Goal: Transaction & Acquisition: Purchase product/service

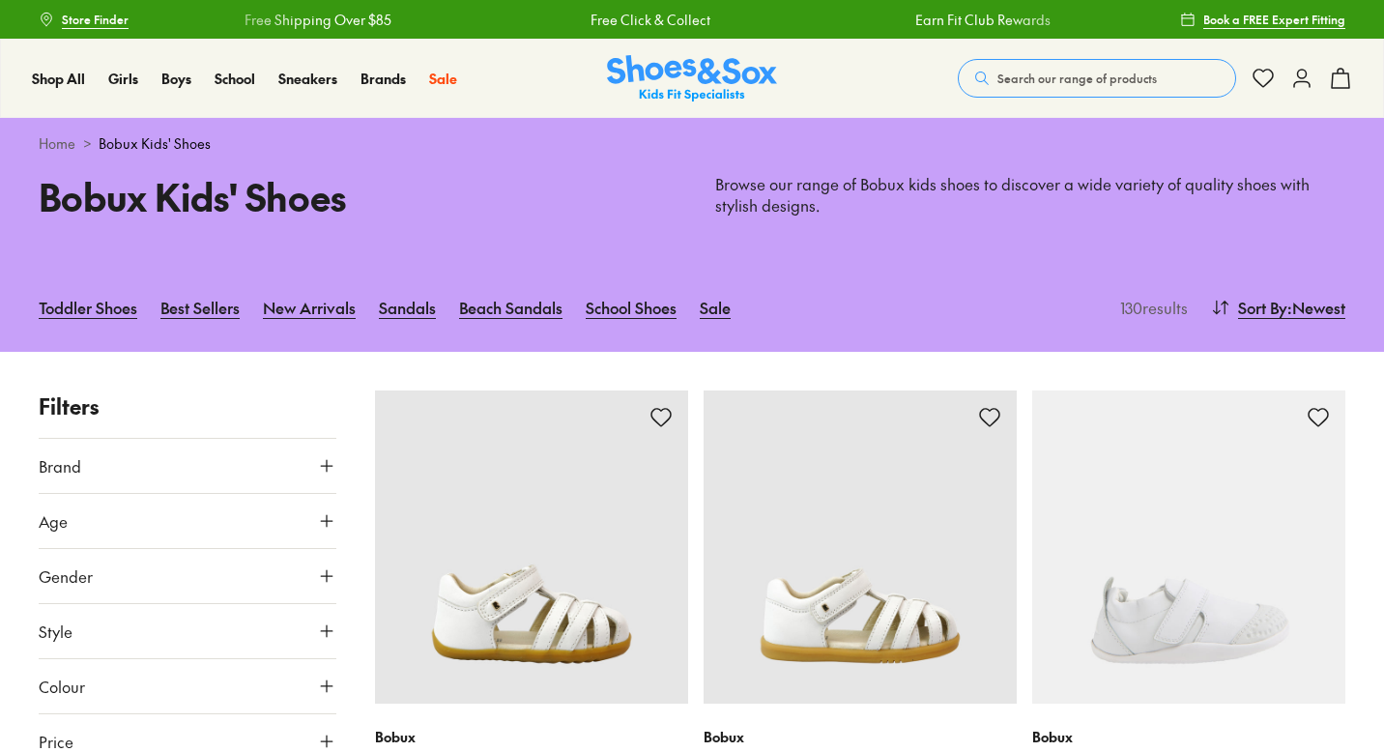
type input "**********"
click at [614, 313] on link "School Shoes" at bounding box center [631, 307] width 91 height 43
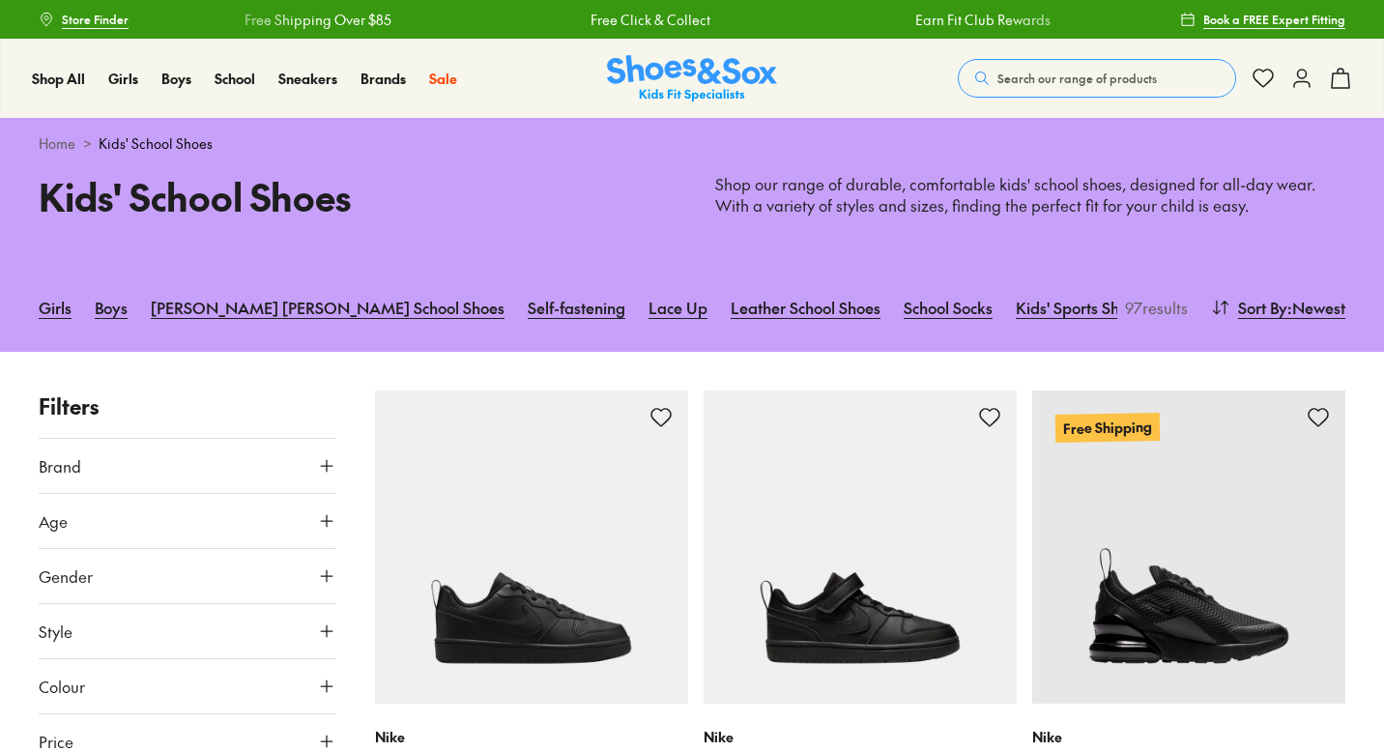
type input "**********"
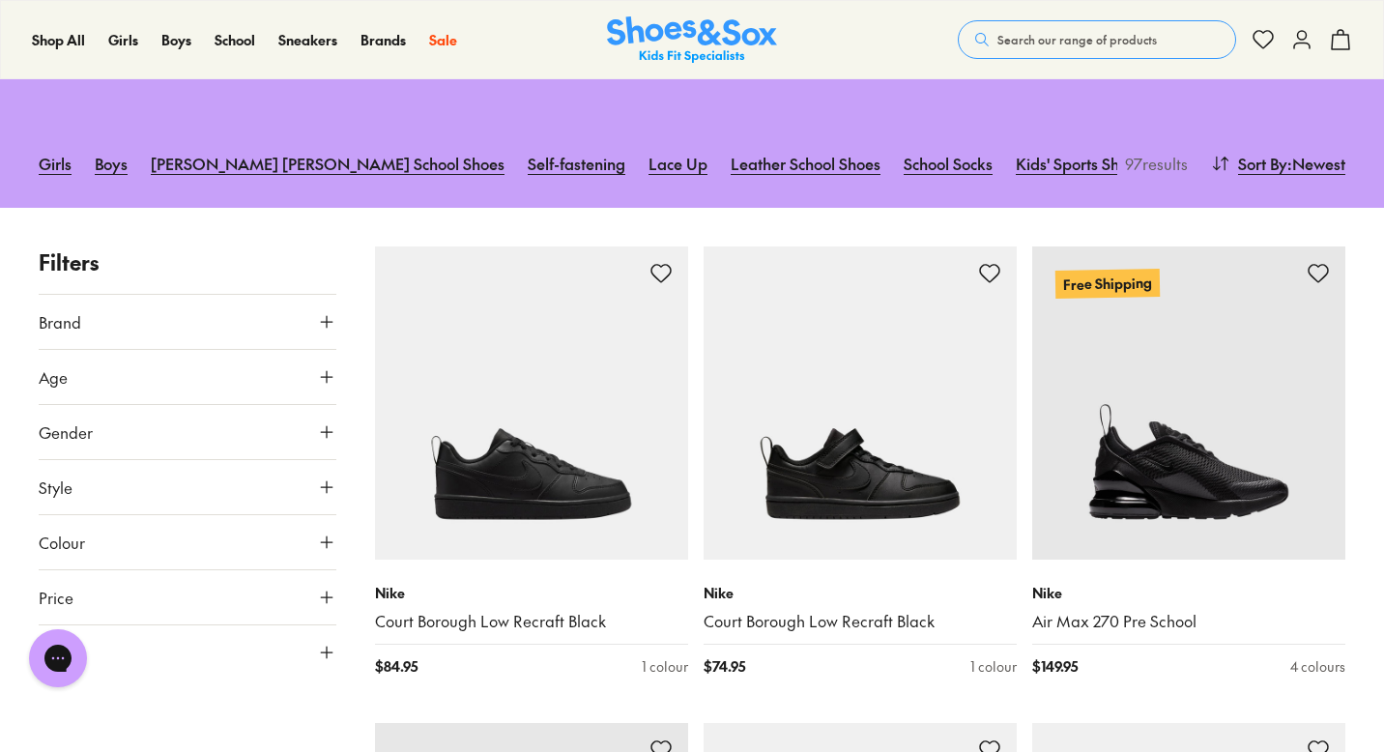
click at [213, 433] on button "Gender" at bounding box center [188, 432] width 298 height 54
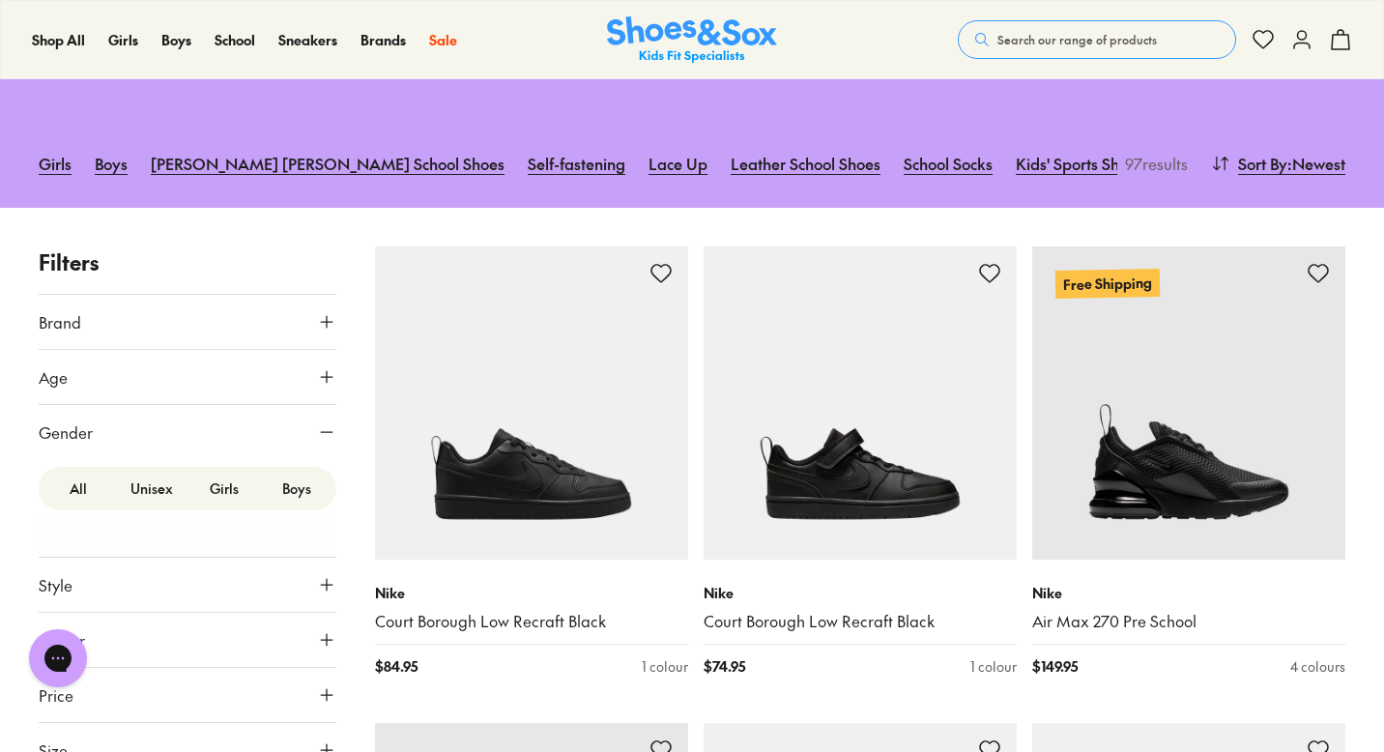
click at [298, 501] on label "Boys" at bounding box center [296, 489] width 73 height 36
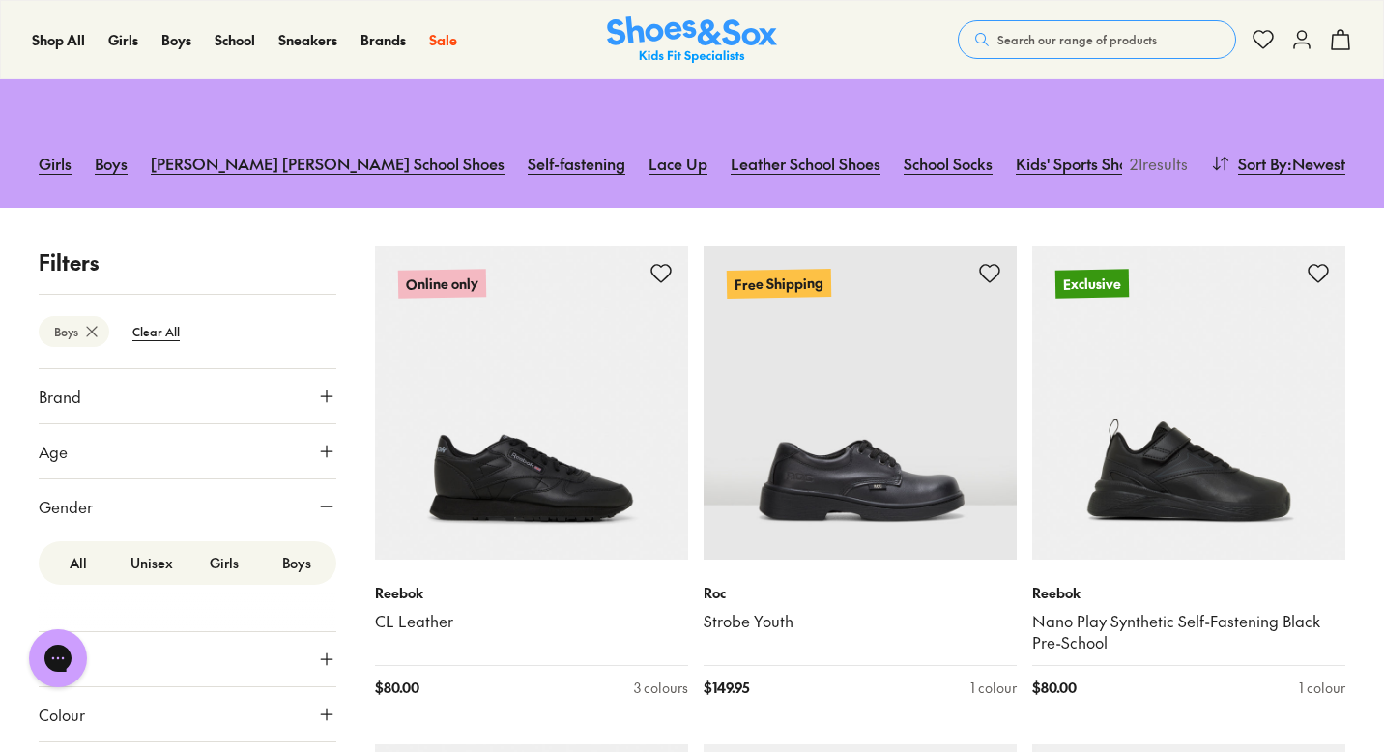
click at [288, 465] on button "Age" at bounding box center [188, 451] width 298 height 54
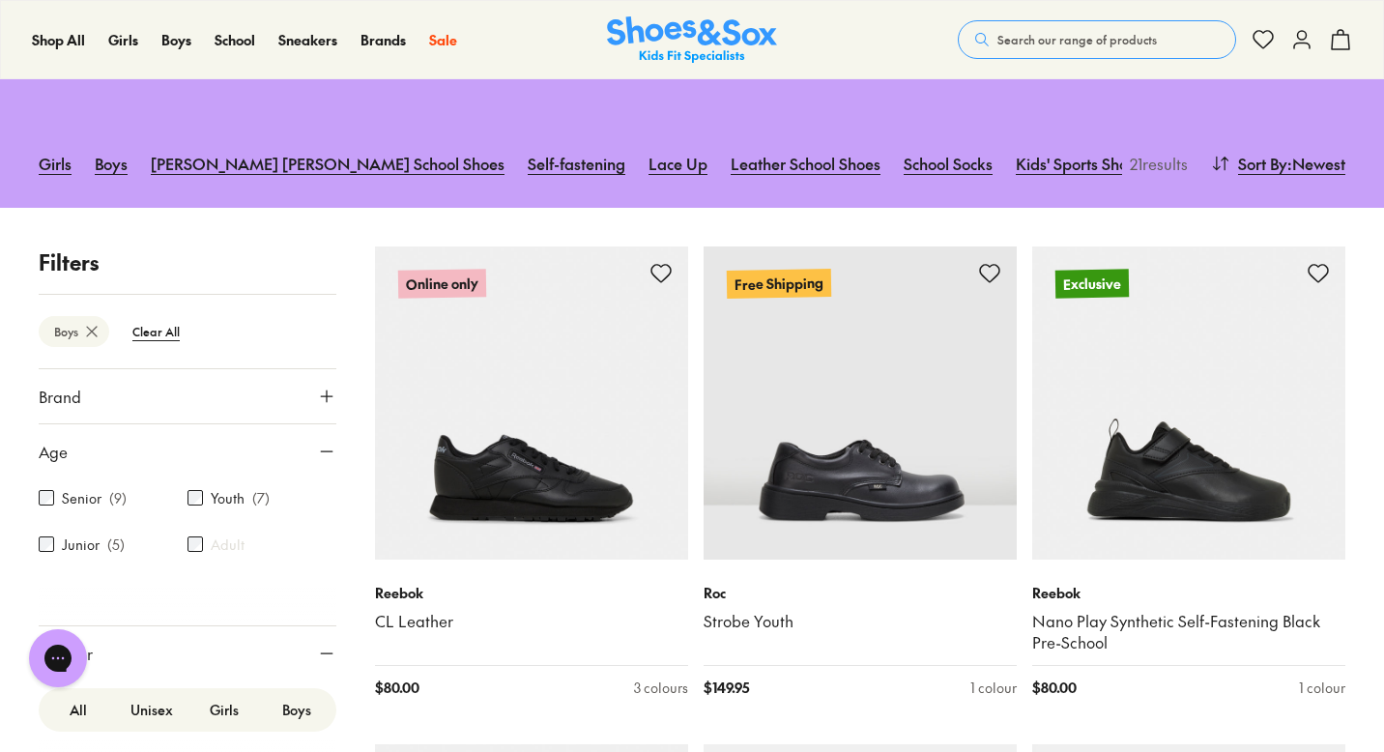
click at [57, 555] on div "Junior ( 5 )" at bounding box center [113, 544] width 149 height 23
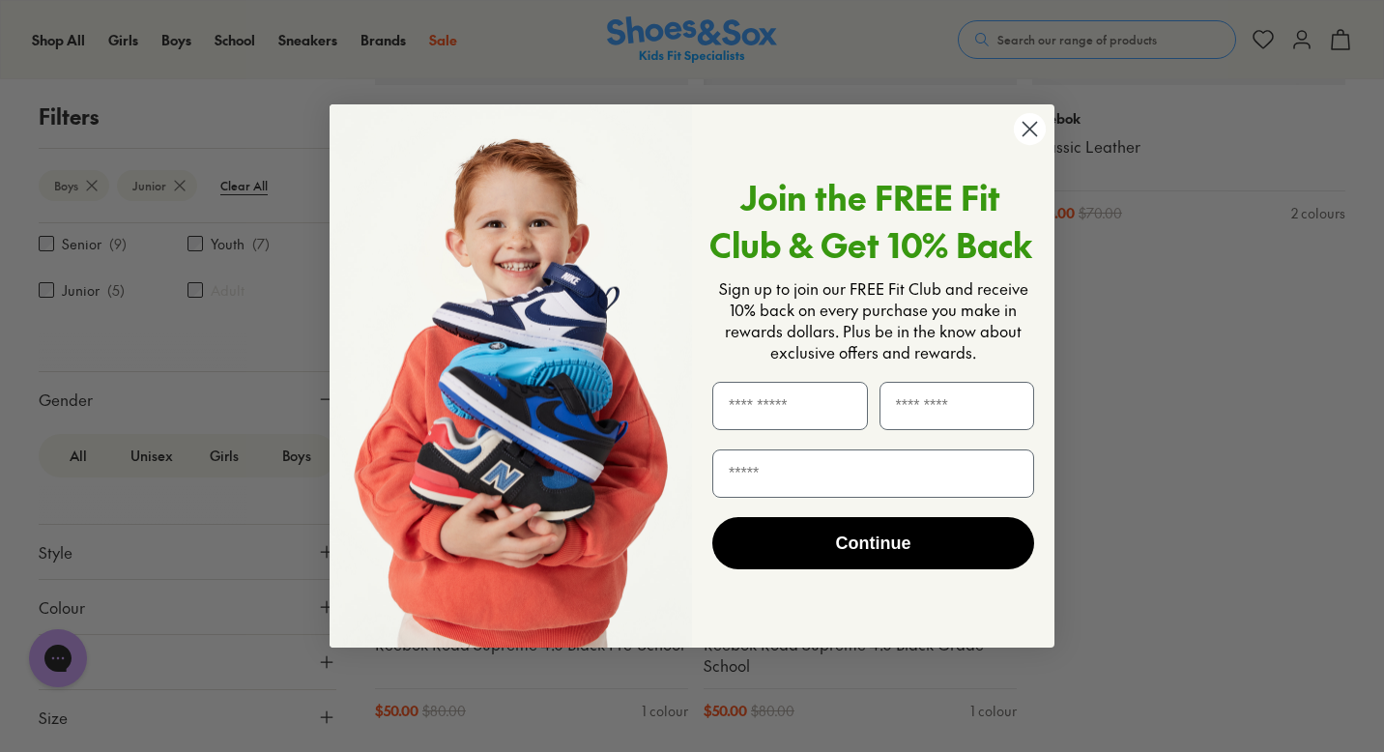
scroll to position [638, 0]
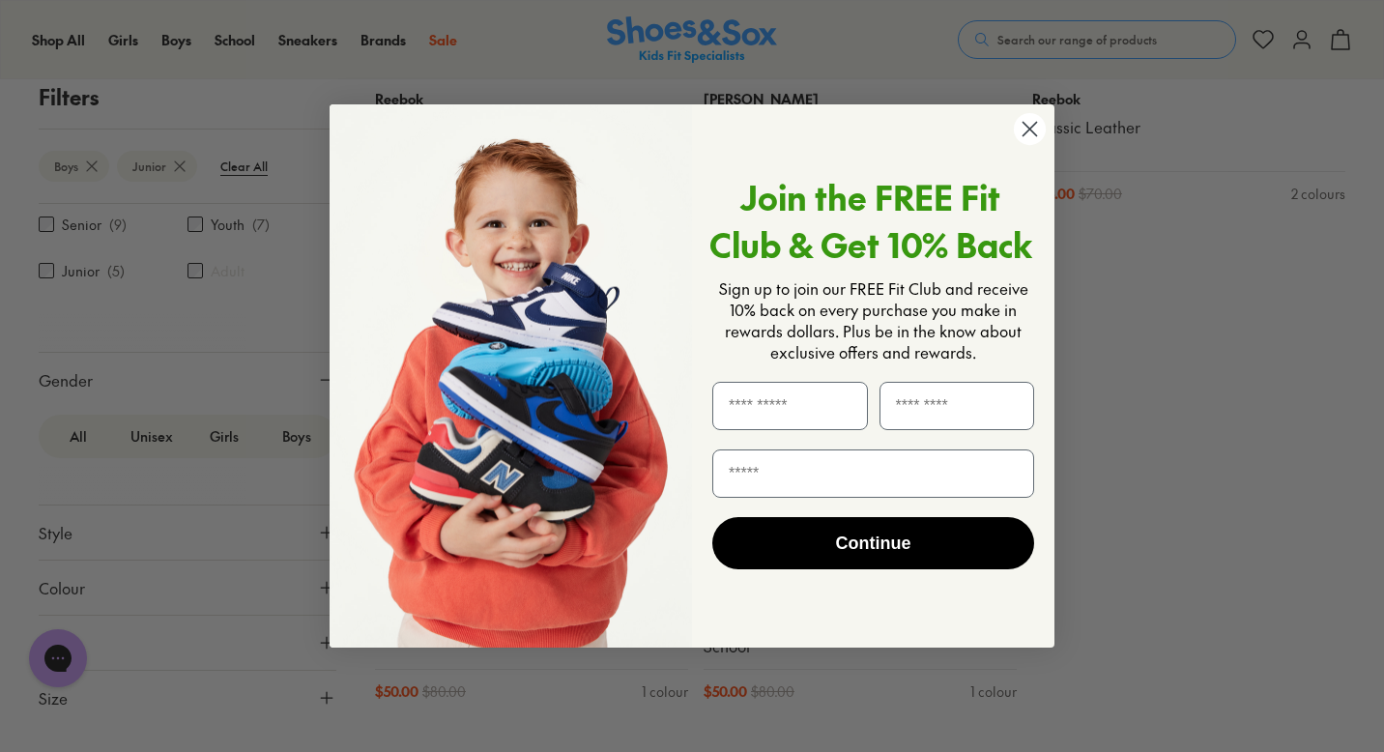
click at [1039, 117] on circle "Close dialog" at bounding box center [1030, 129] width 32 height 32
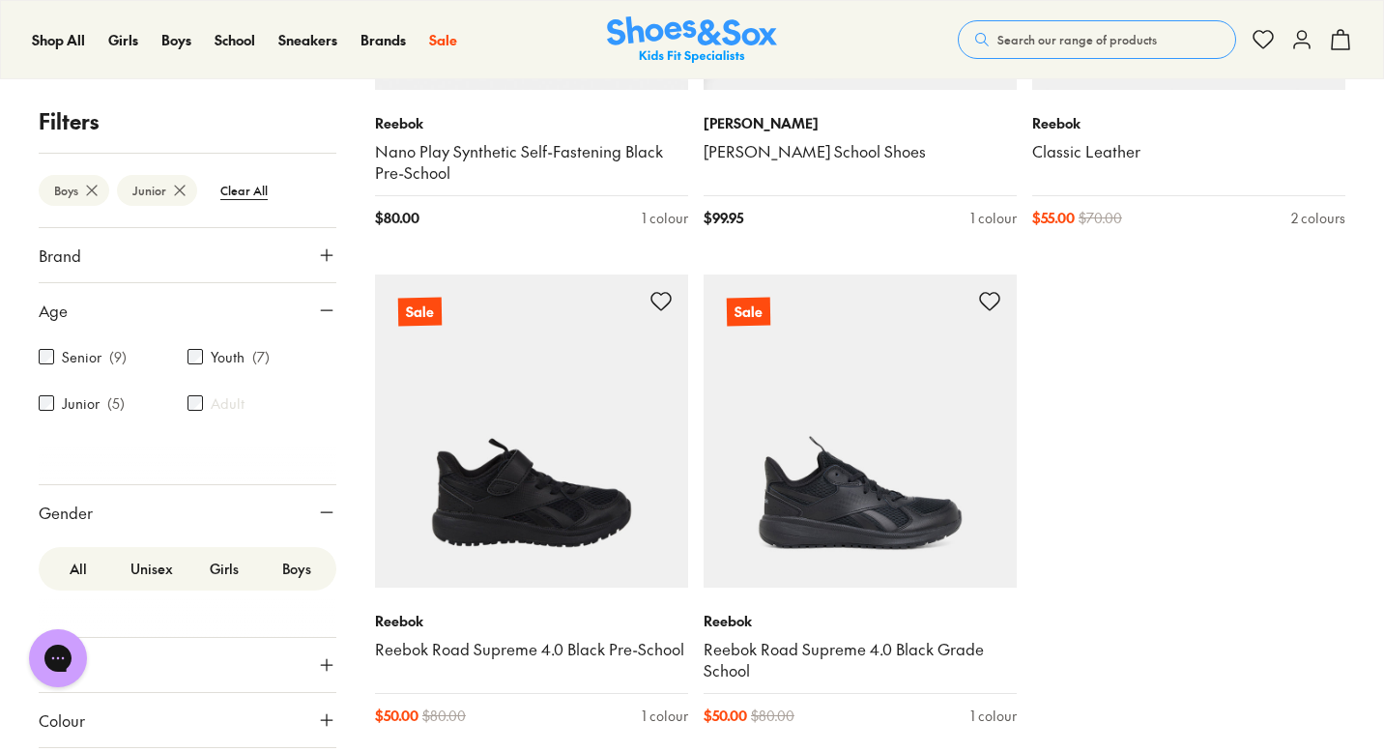
scroll to position [599, 0]
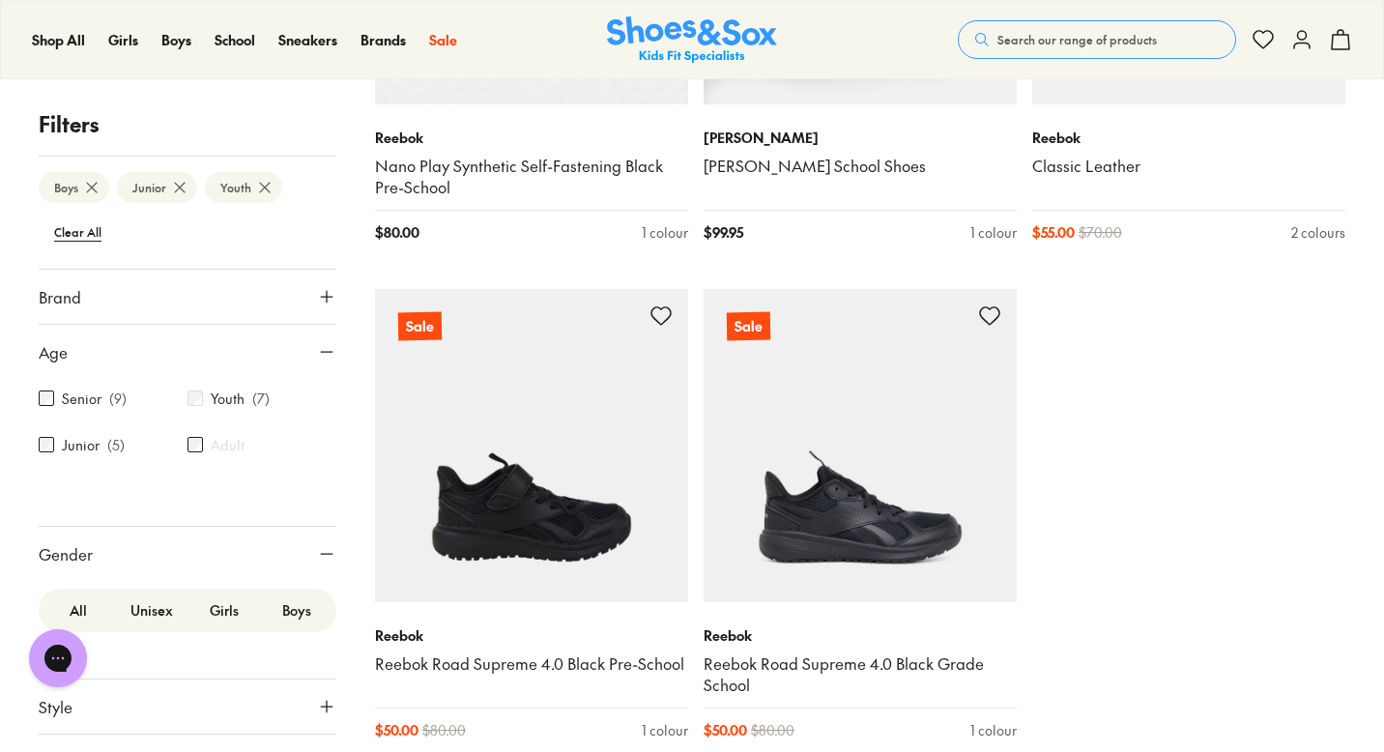
scroll to position [119, 0]
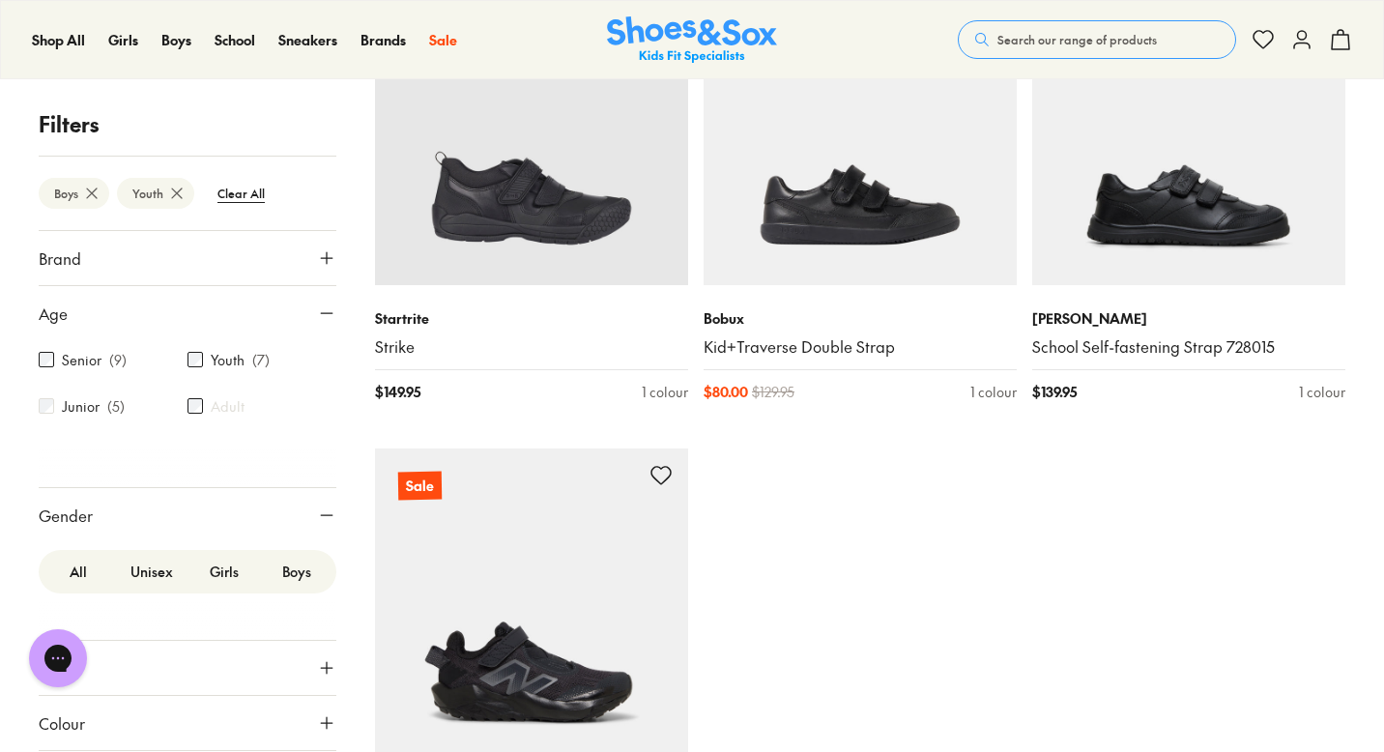
scroll to position [891, 0]
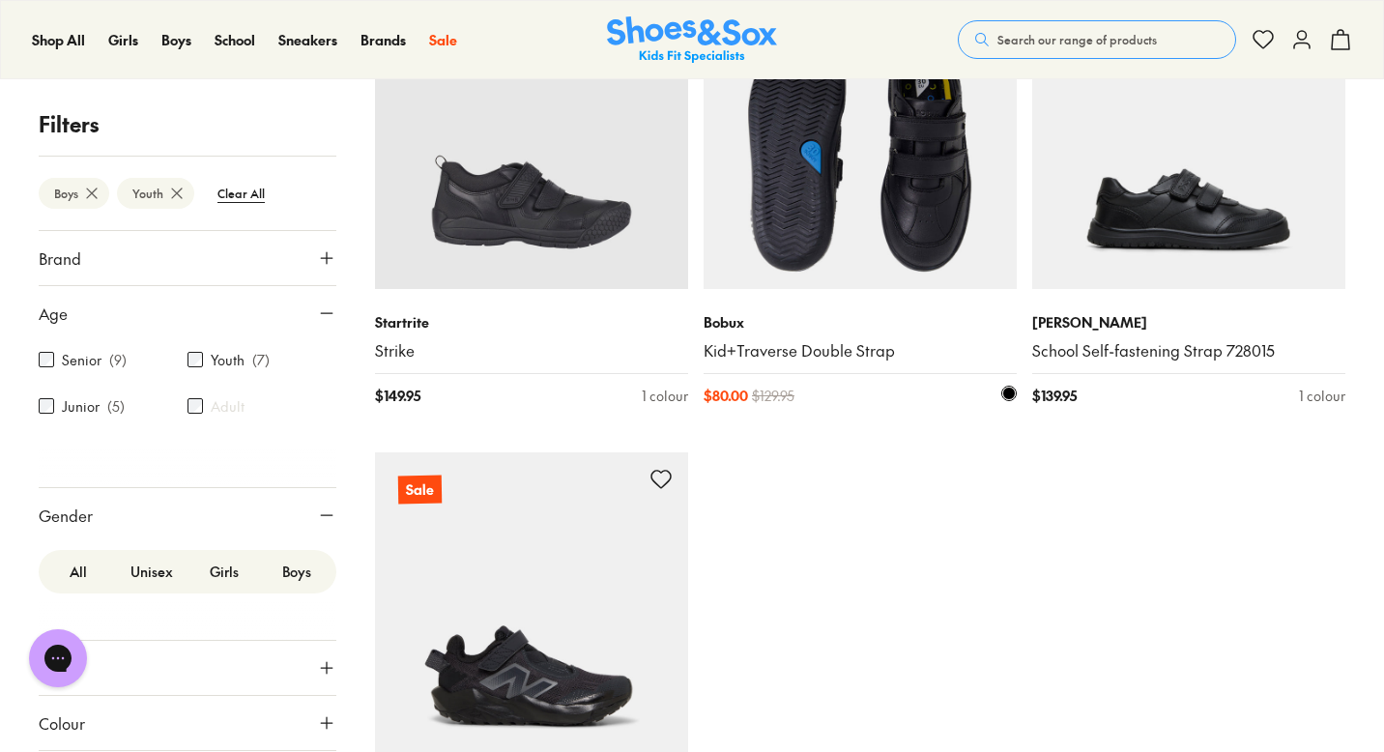
click at [863, 216] on img at bounding box center [860, 132] width 313 height 313
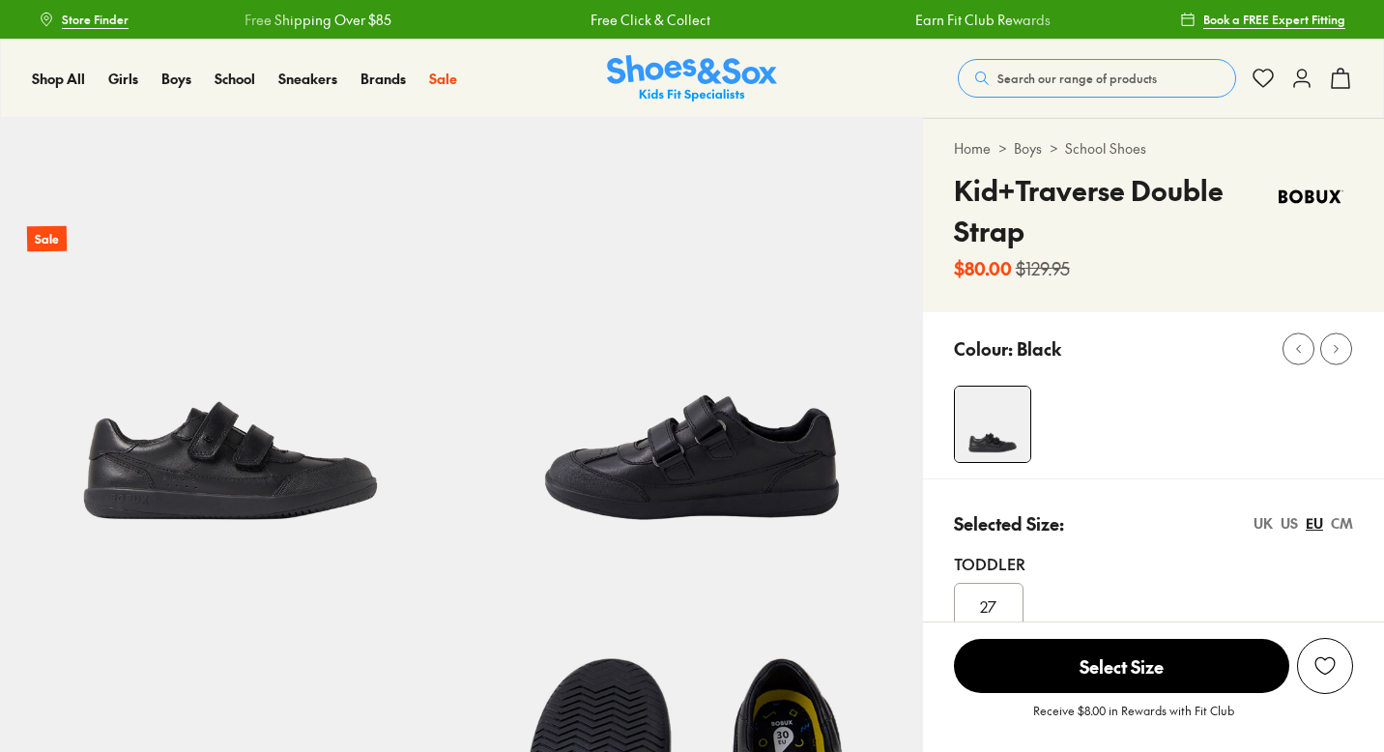
scroll to position [176, 0]
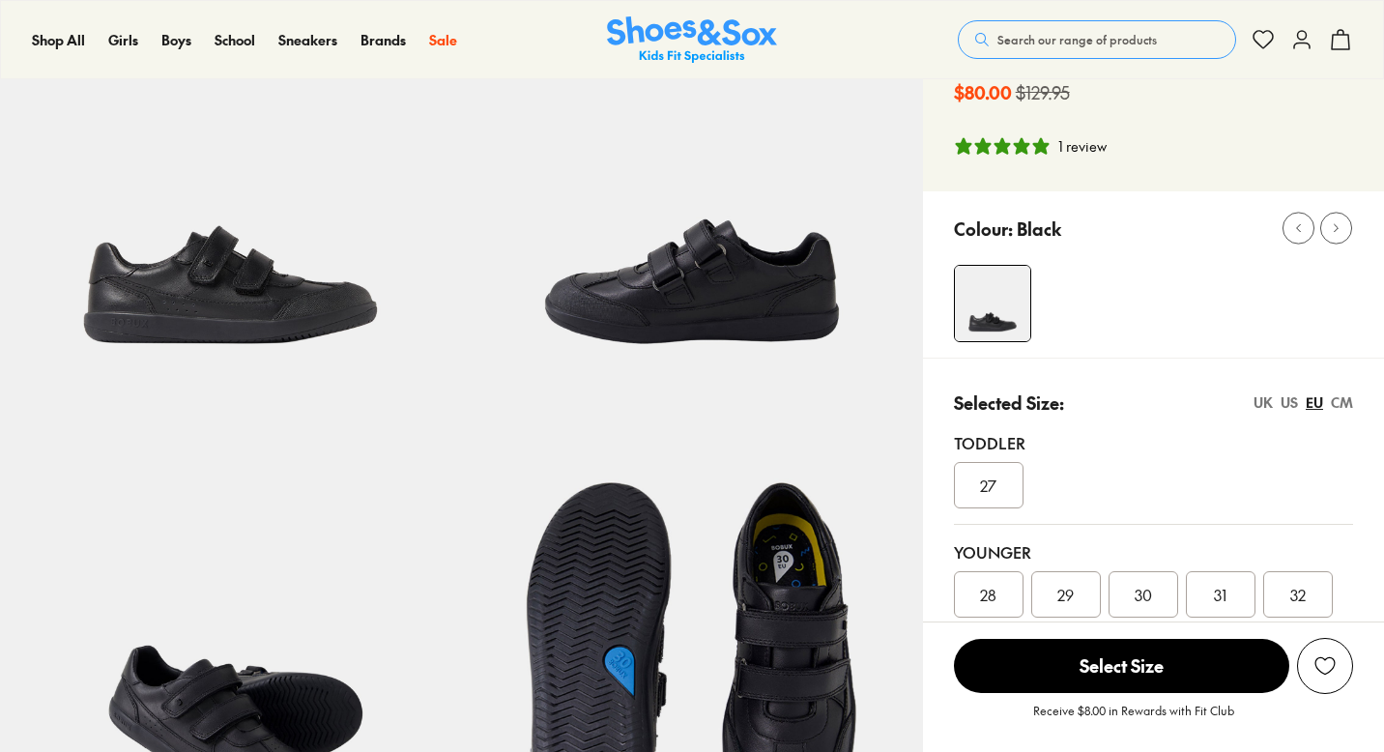
type input "**********"
select select "*"
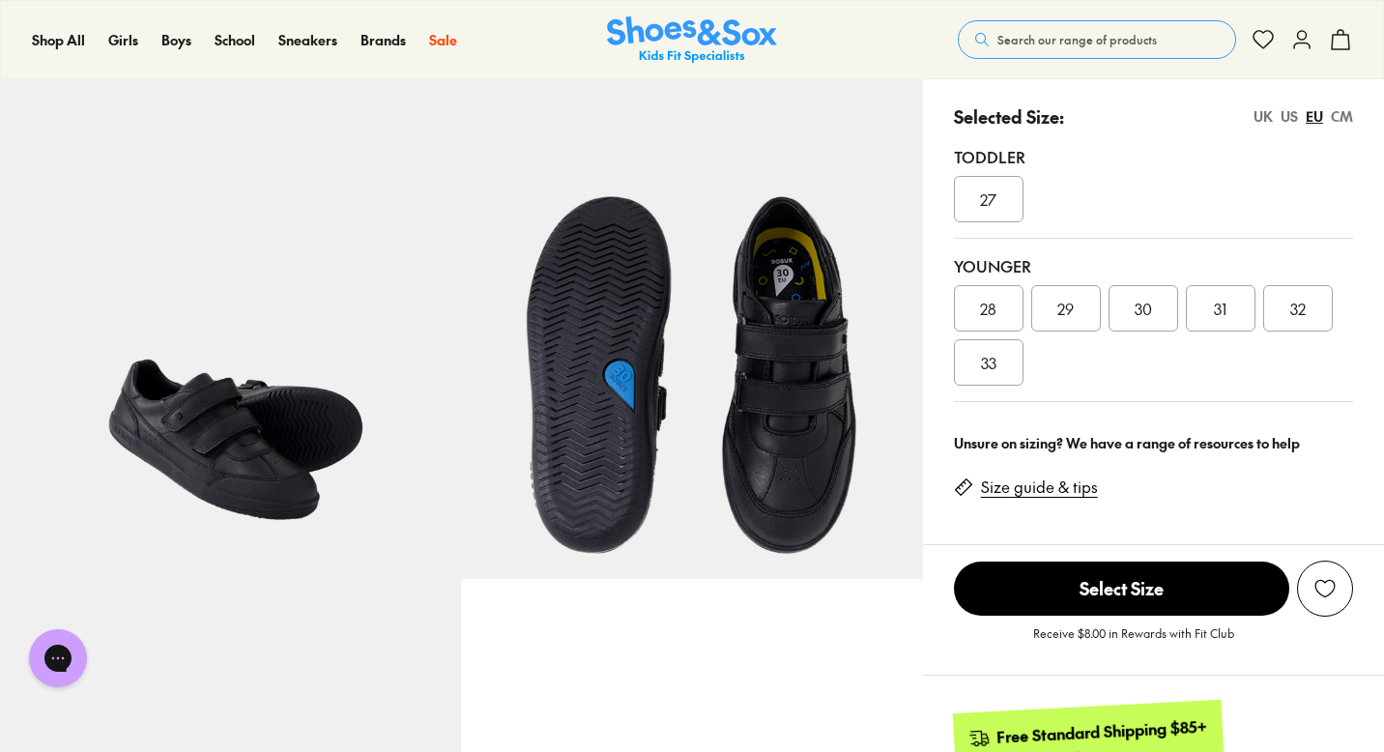
scroll to position [0, 0]
click at [1142, 310] on span "30" at bounding box center [1143, 308] width 17 height 23
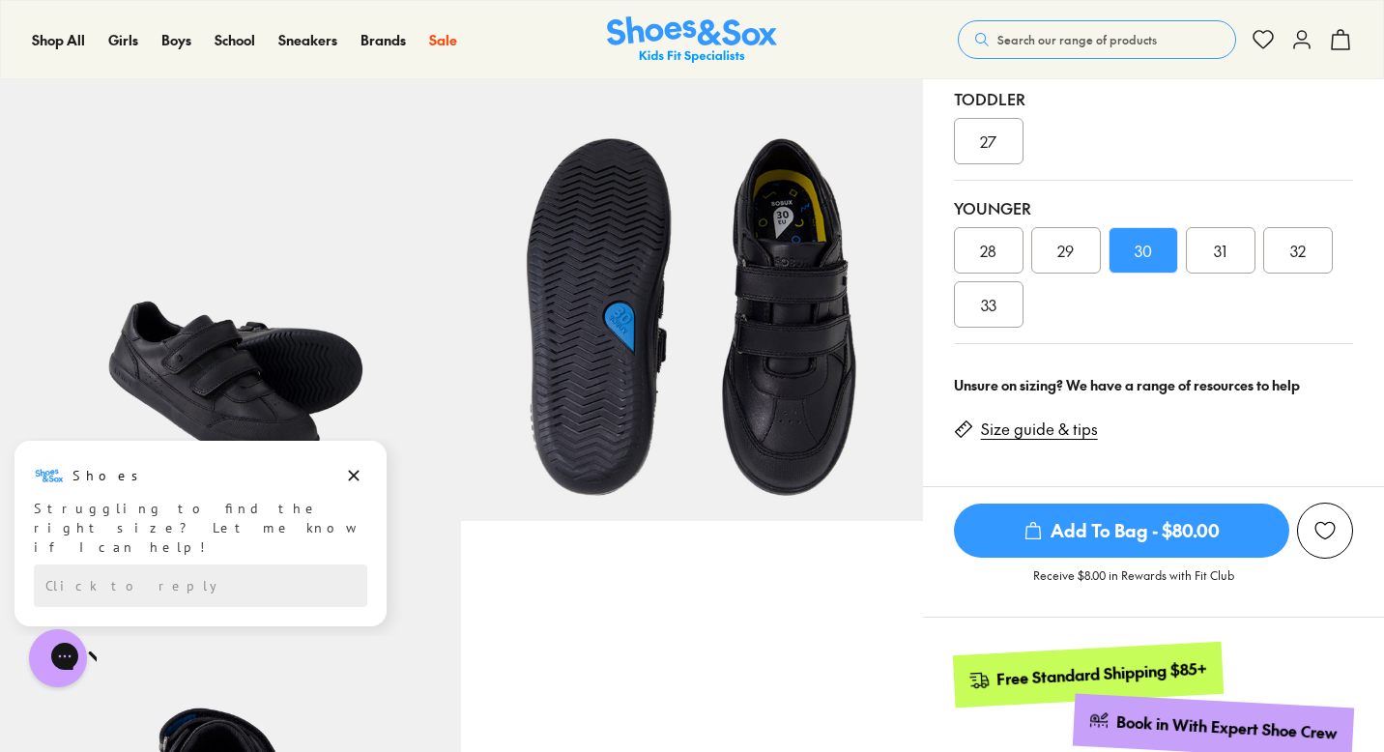
scroll to position [516, 0]
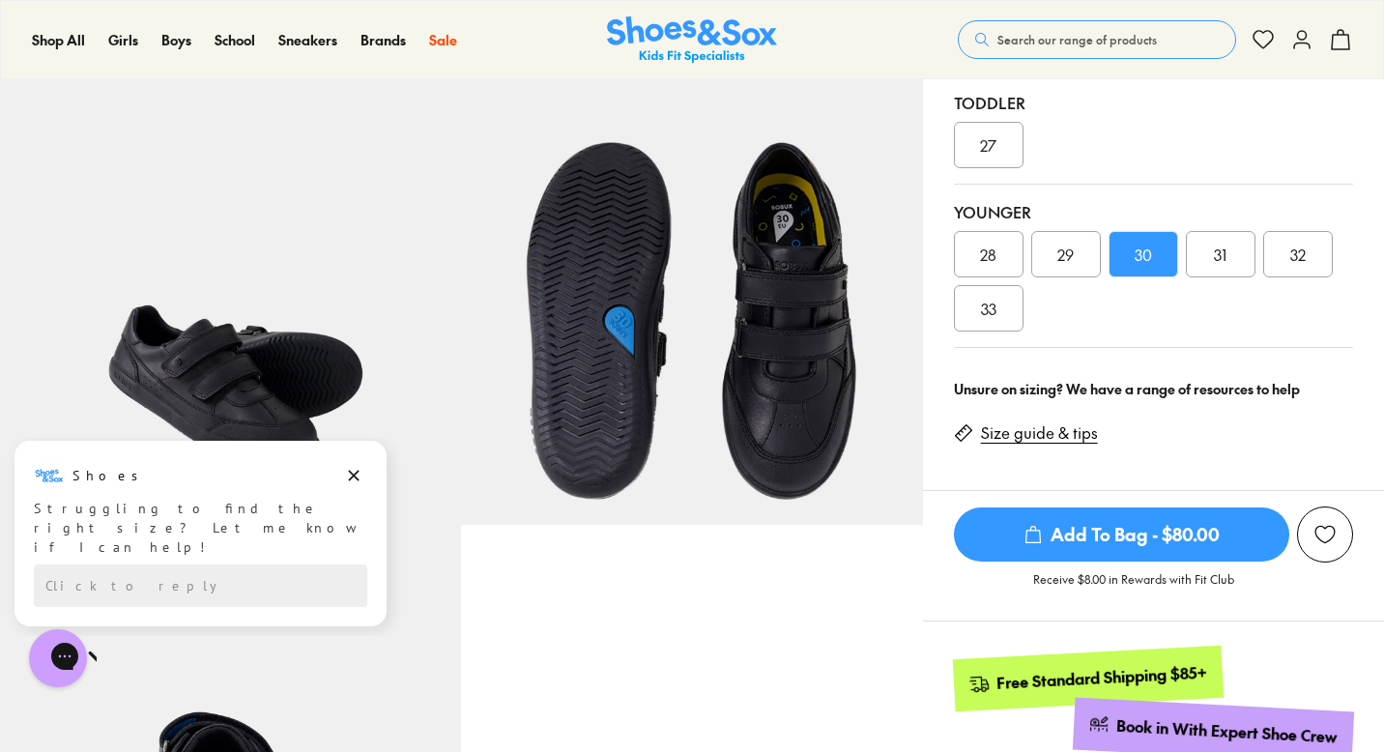
click at [1174, 529] on span "Add To Bag - $80.00" at bounding box center [1121, 535] width 335 height 54
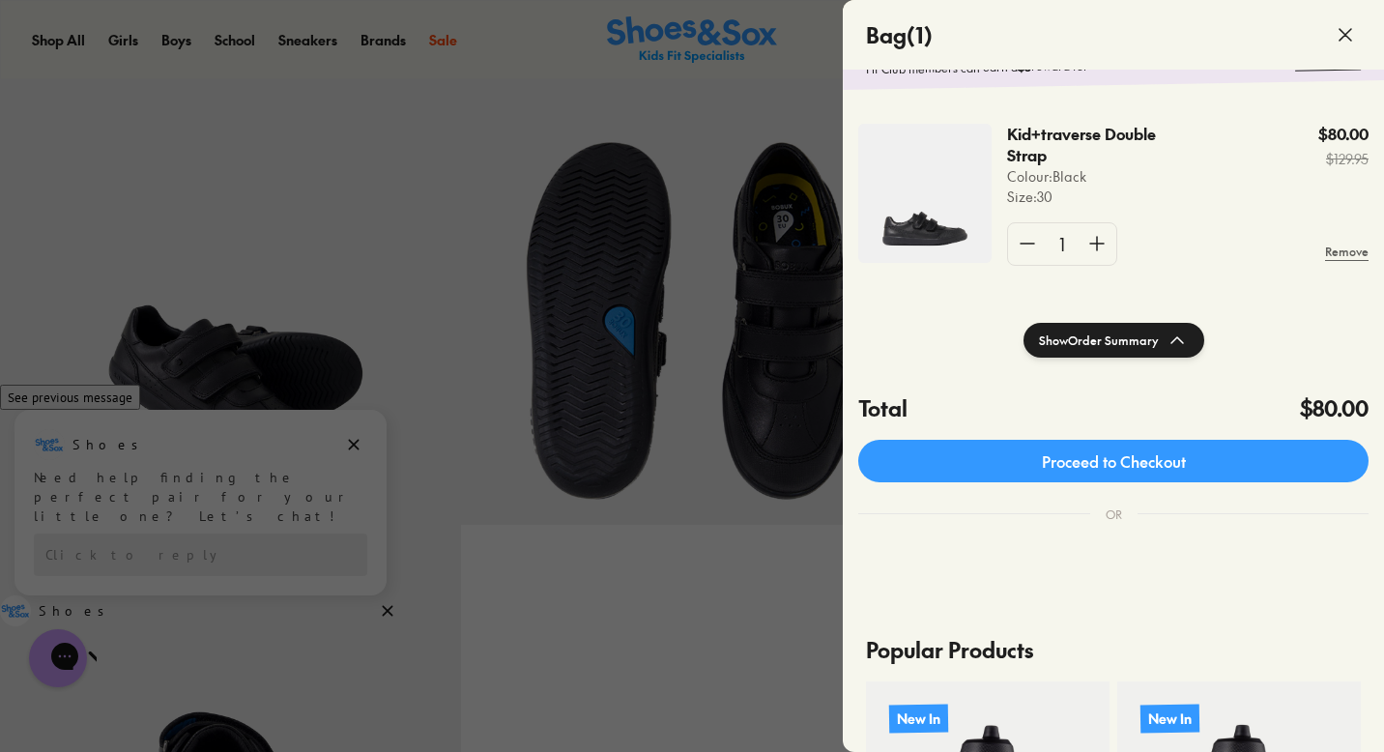
scroll to position [0, 0]
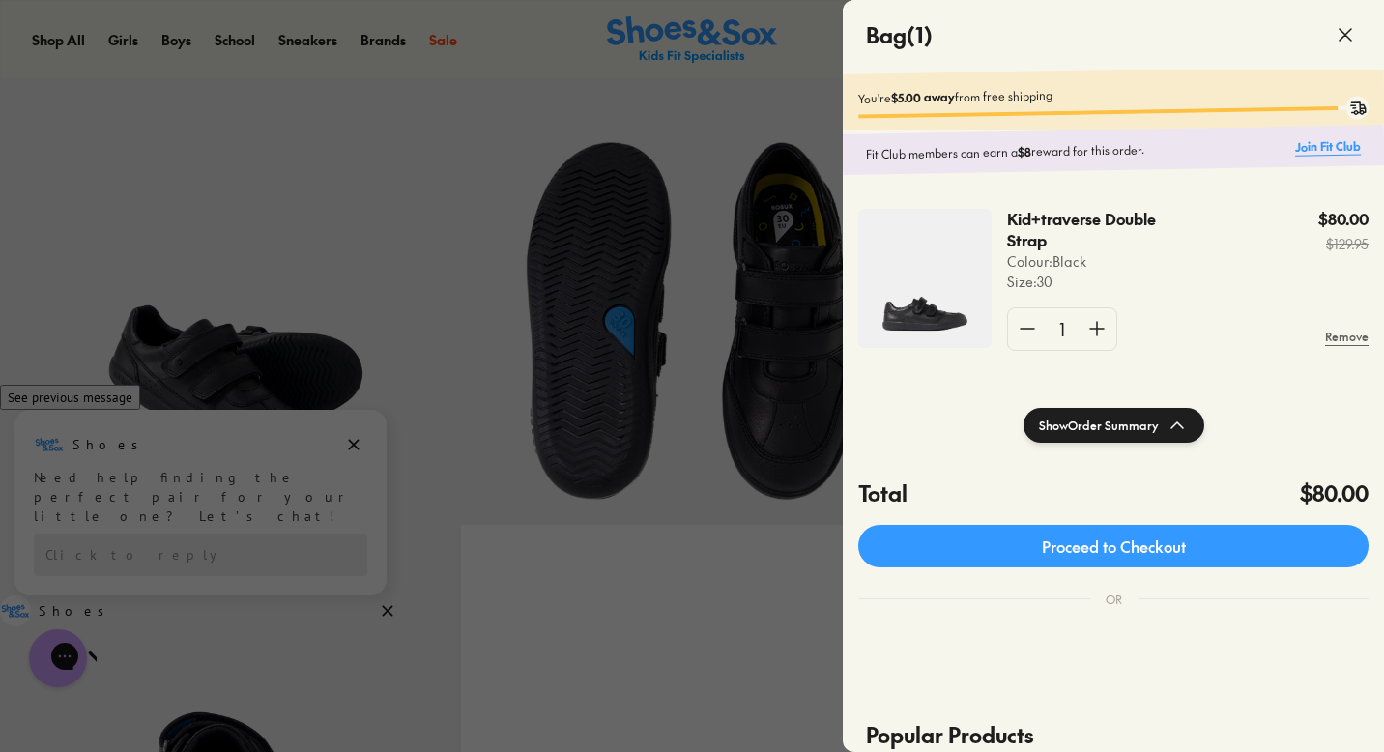
click at [1336, 142] on link "Join Fit Club" at bounding box center [1328, 146] width 66 height 18
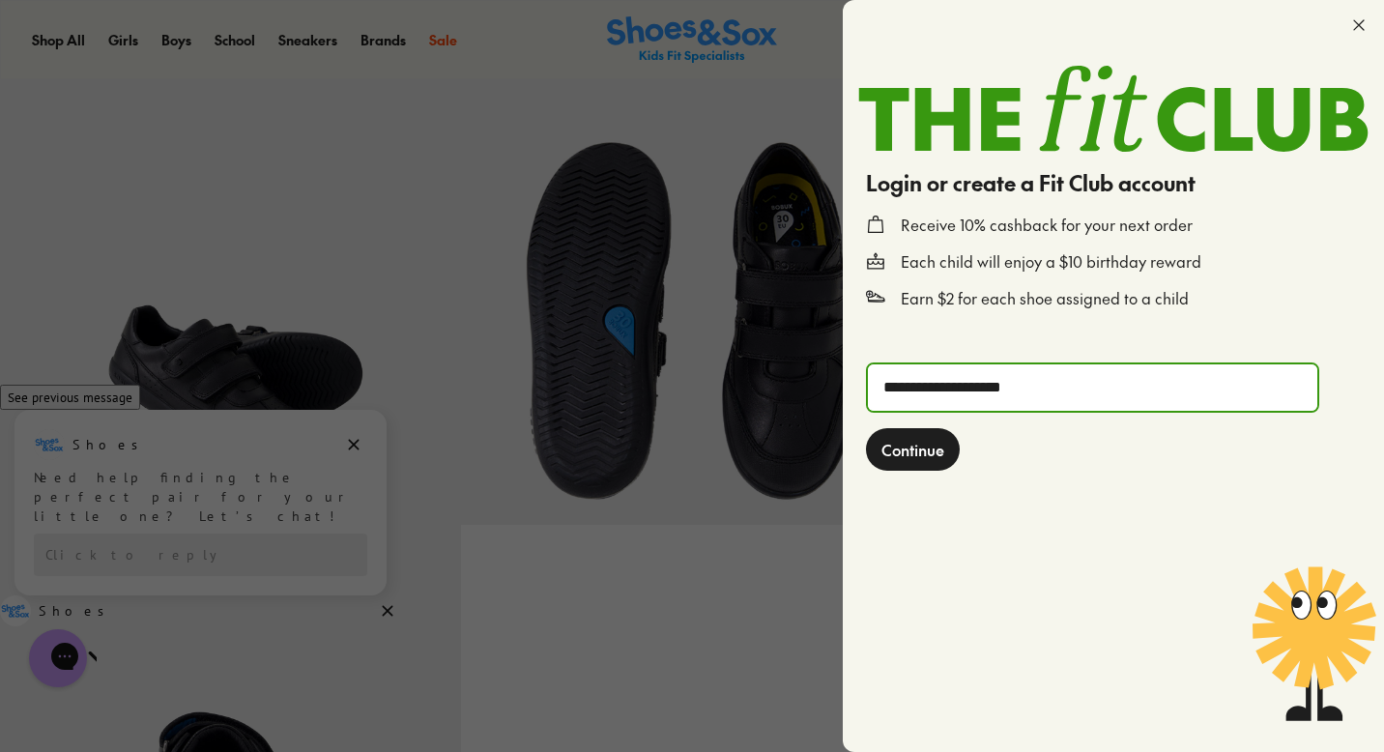
click at [929, 457] on span "Continue" at bounding box center [913, 449] width 63 height 23
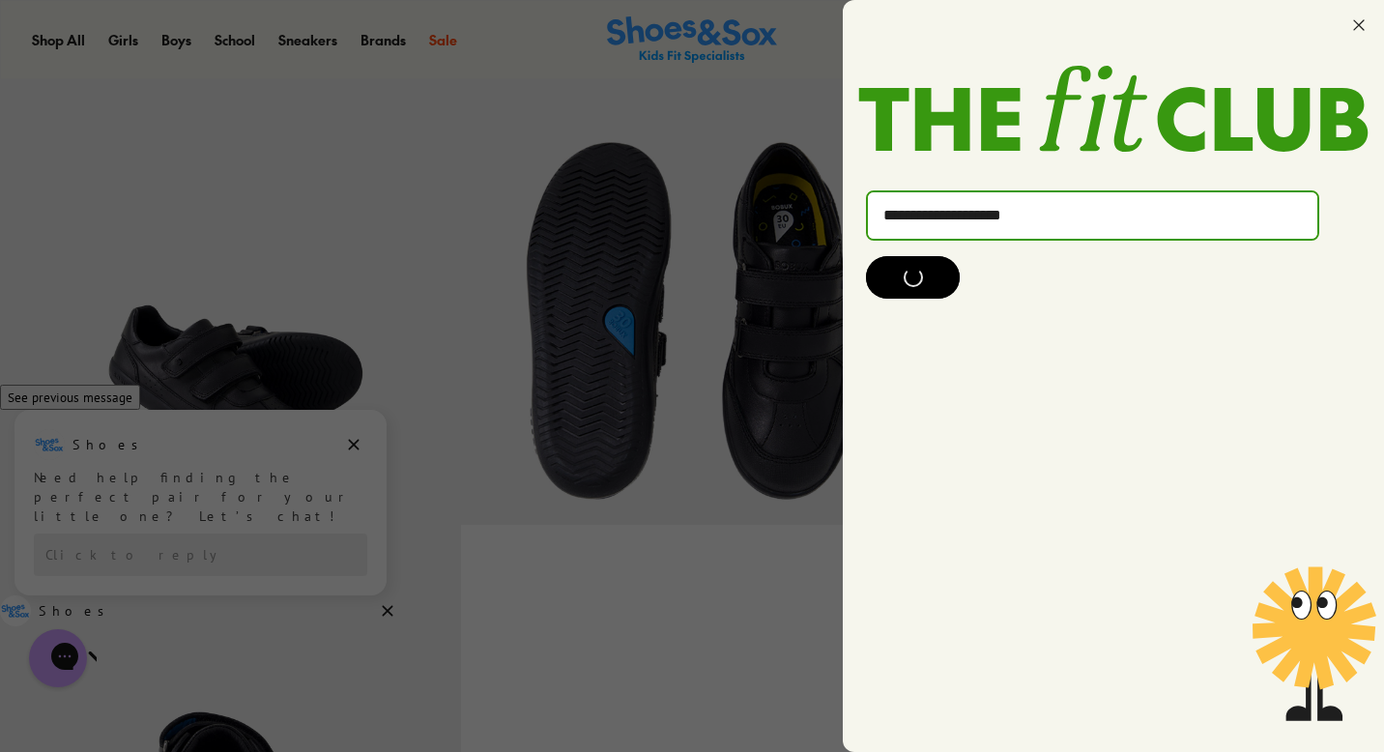
type input "**********"
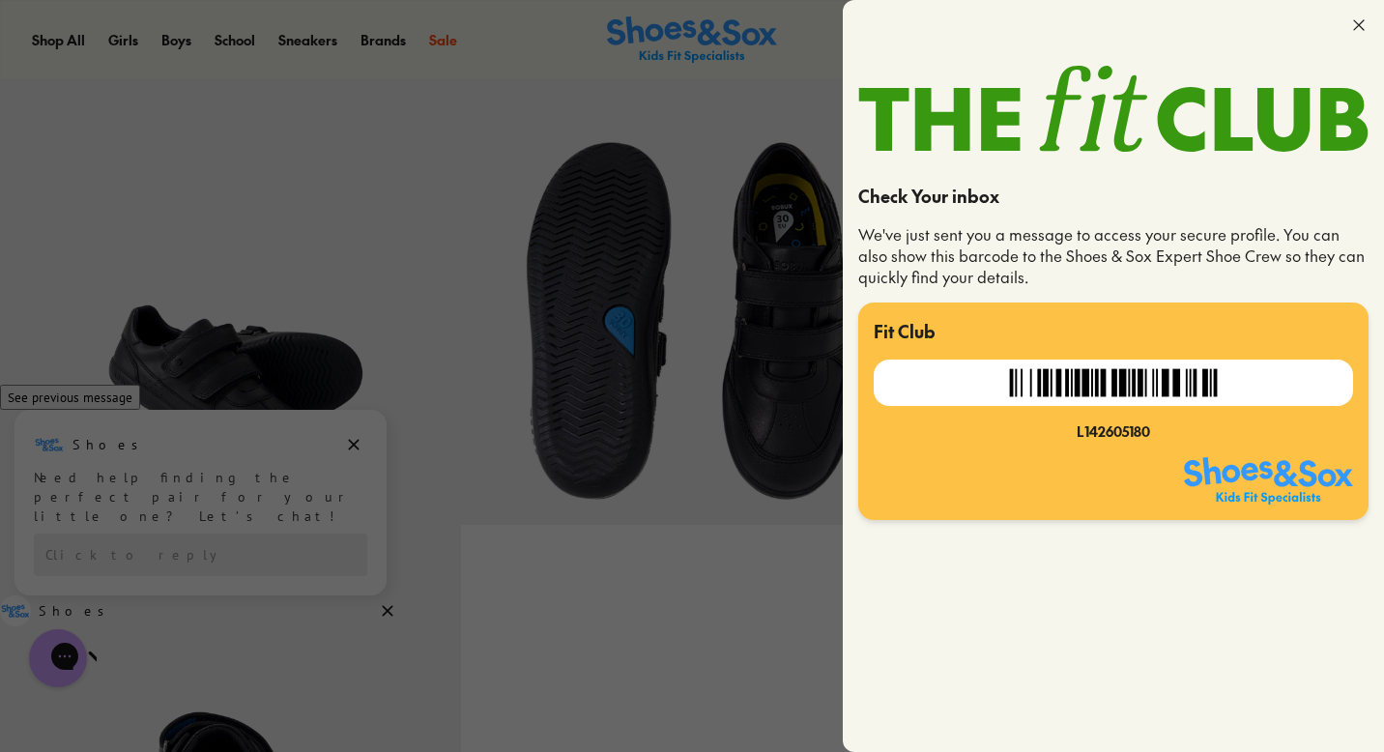
click at [1009, 439] on div "L142605180" at bounding box center [1113, 431] width 479 height 20
drag, startPoint x: 1078, startPoint y: 429, endPoint x: 1231, endPoint y: 428, distance: 152.7
click at [1231, 428] on div "L142605180" at bounding box center [1113, 431] width 479 height 20
copy div "L142605180"
click at [1355, 24] on icon at bounding box center [1359, 24] width 19 height 19
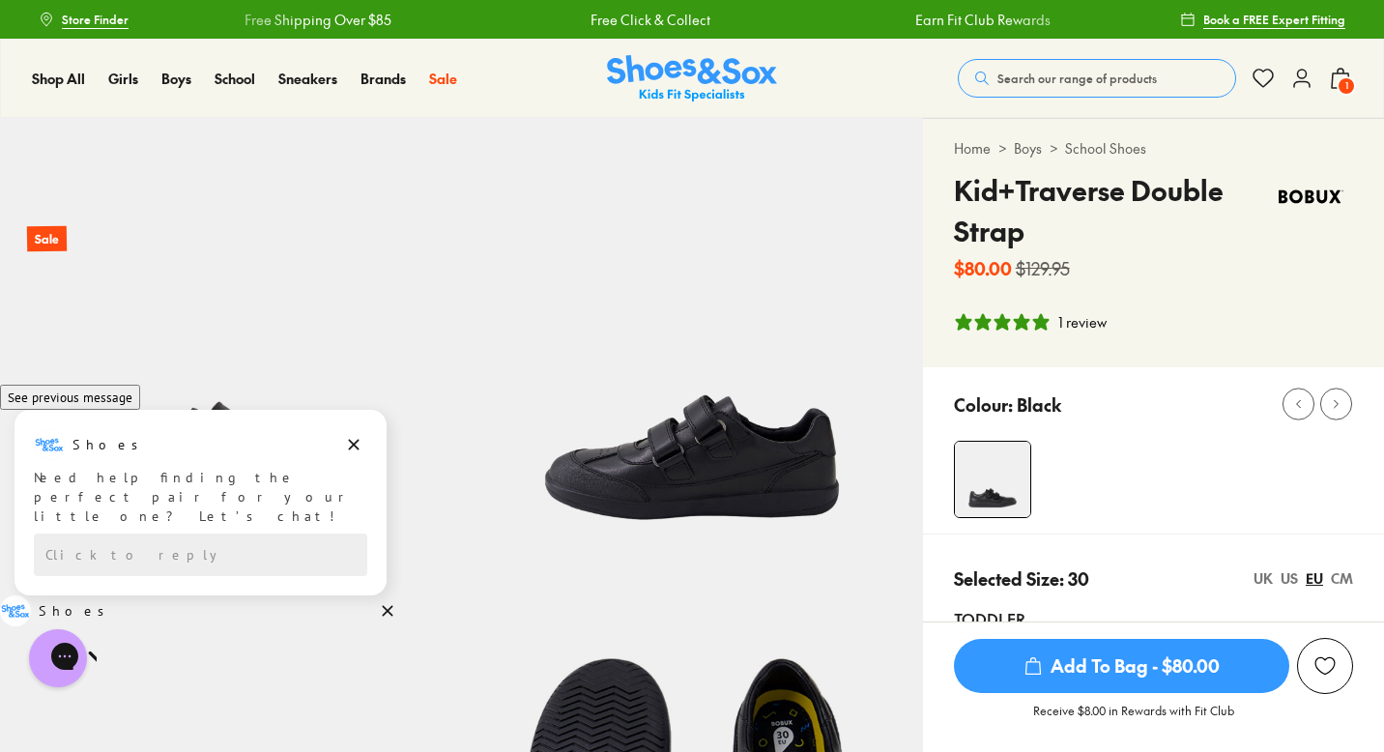
scroll to position [33, 0]
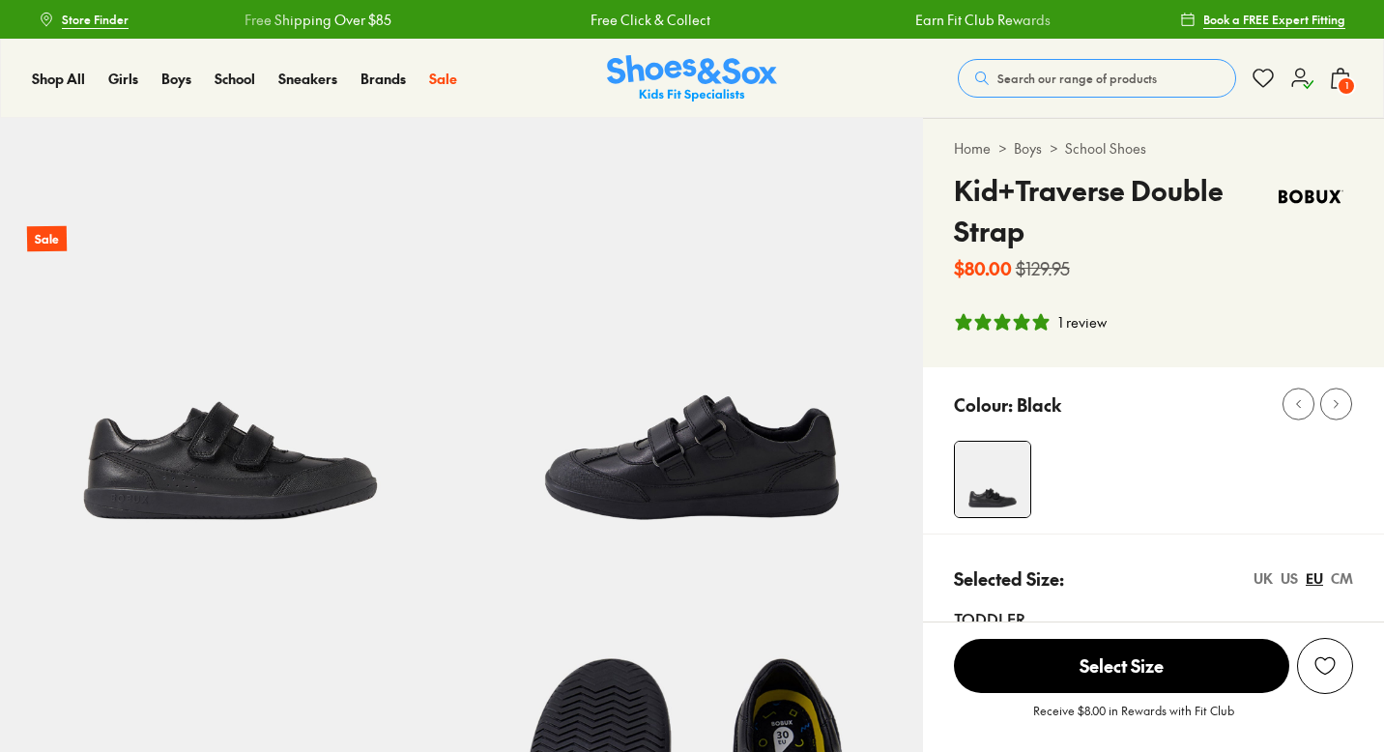
select select "*"
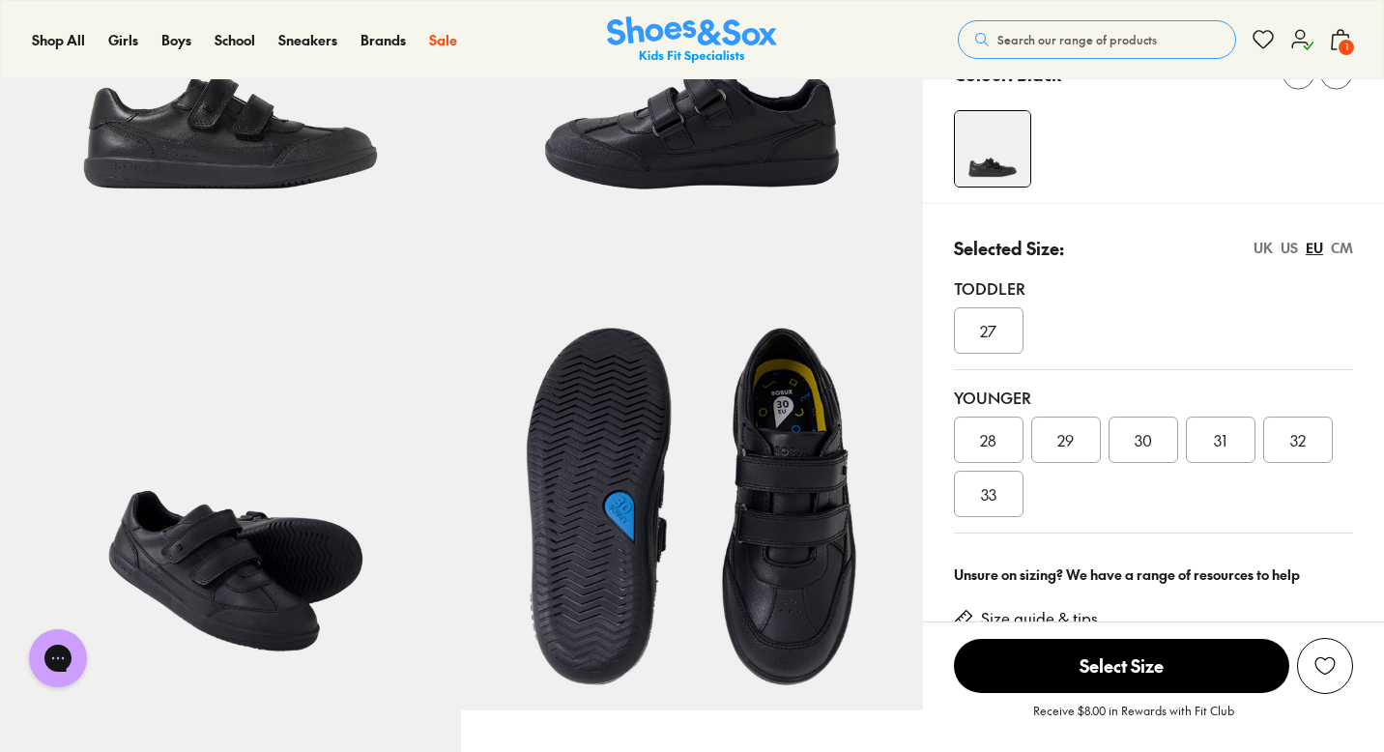
click at [1149, 434] on span "30" at bounding box center [1143, 439] width 17 height 23
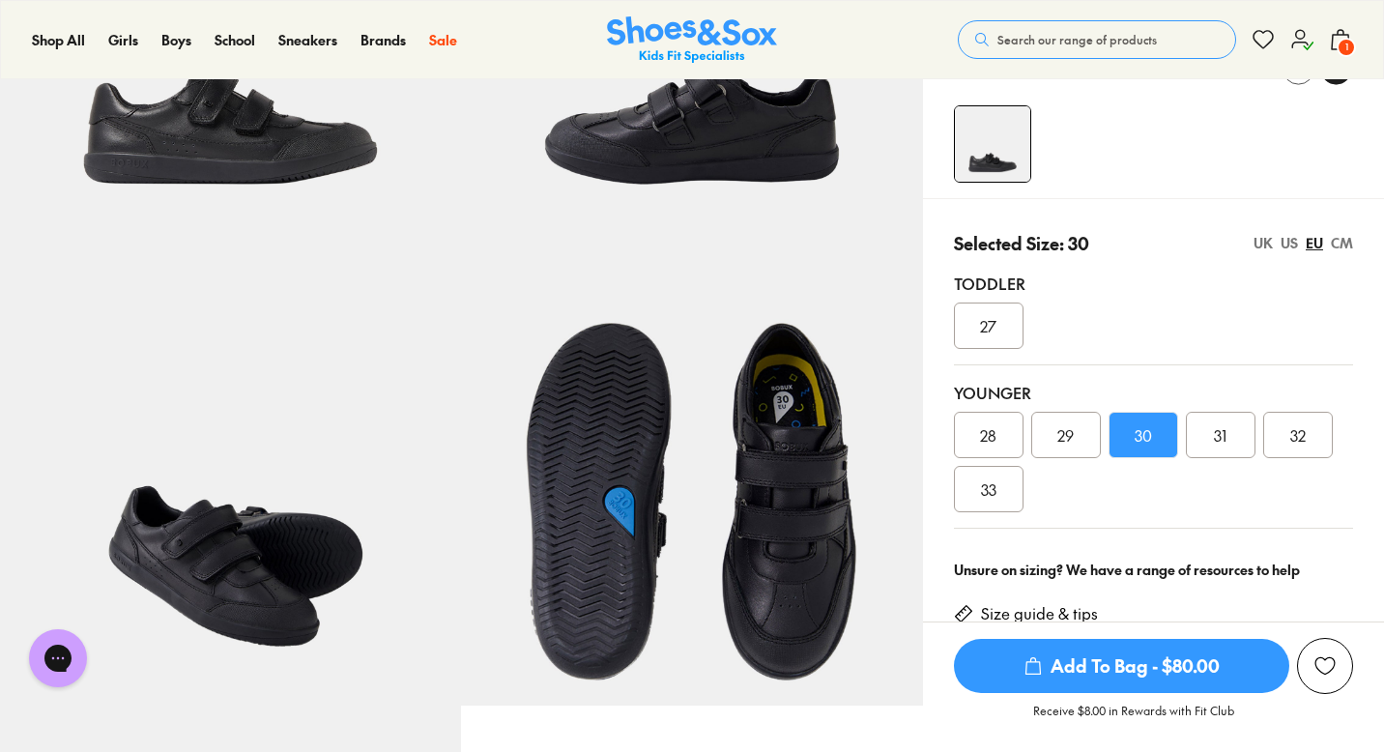
scroll to position [314, 0]
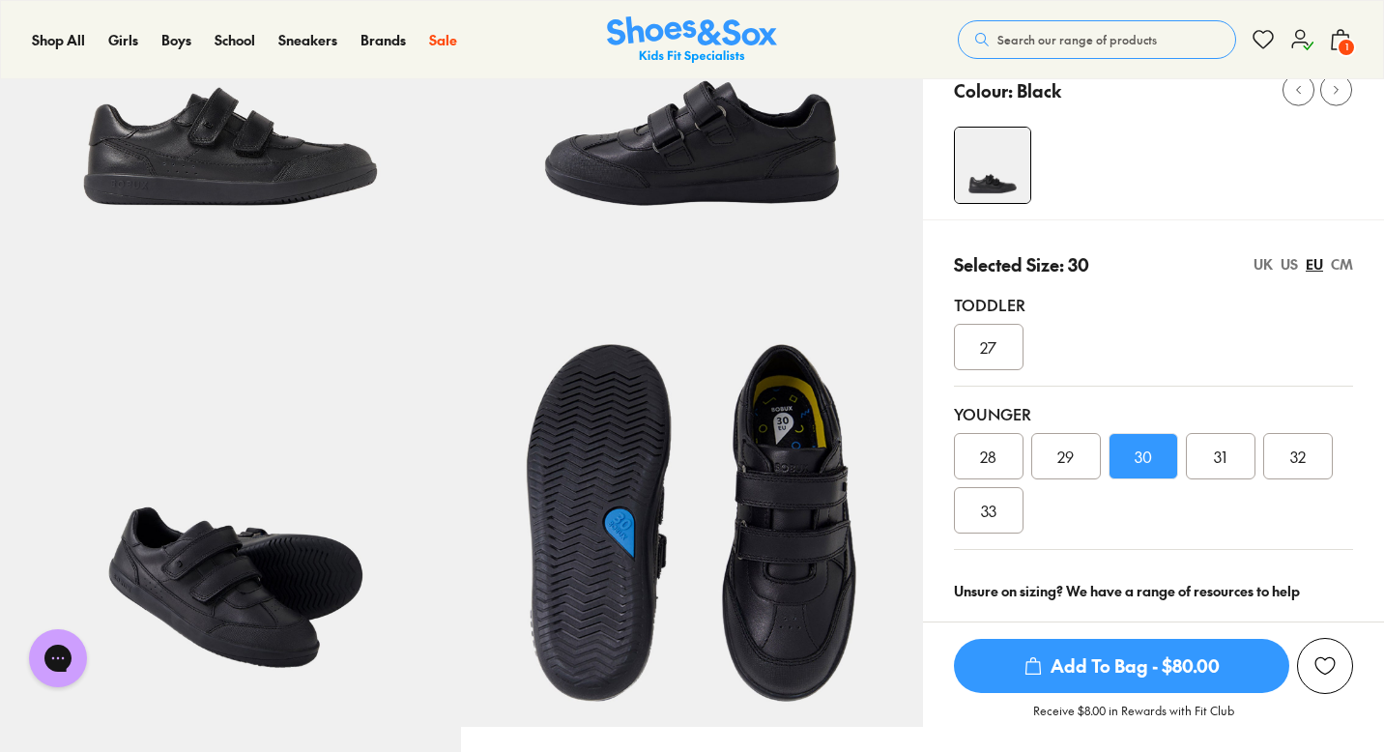
click at [1350, 30] on icon at bounding box center [1340, 39] width 23 height 23
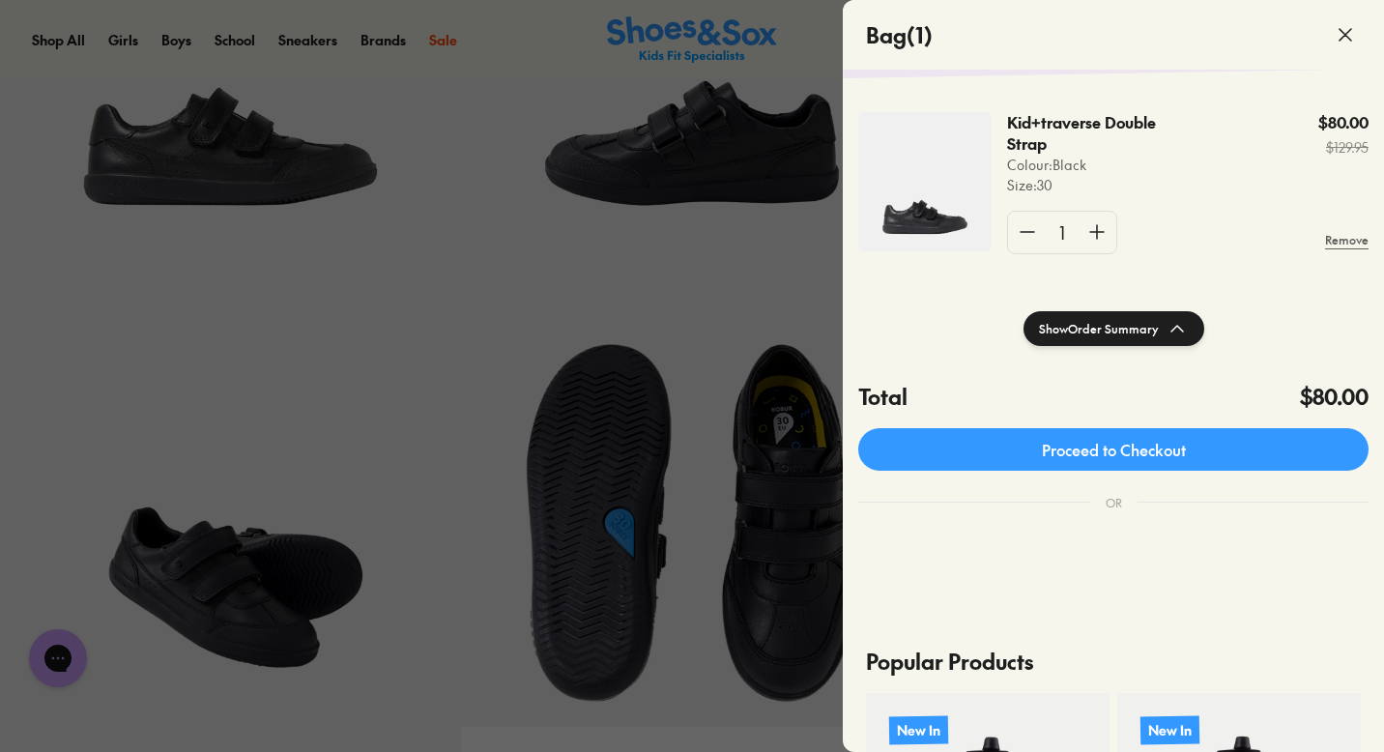
scroll to position [0, 0]
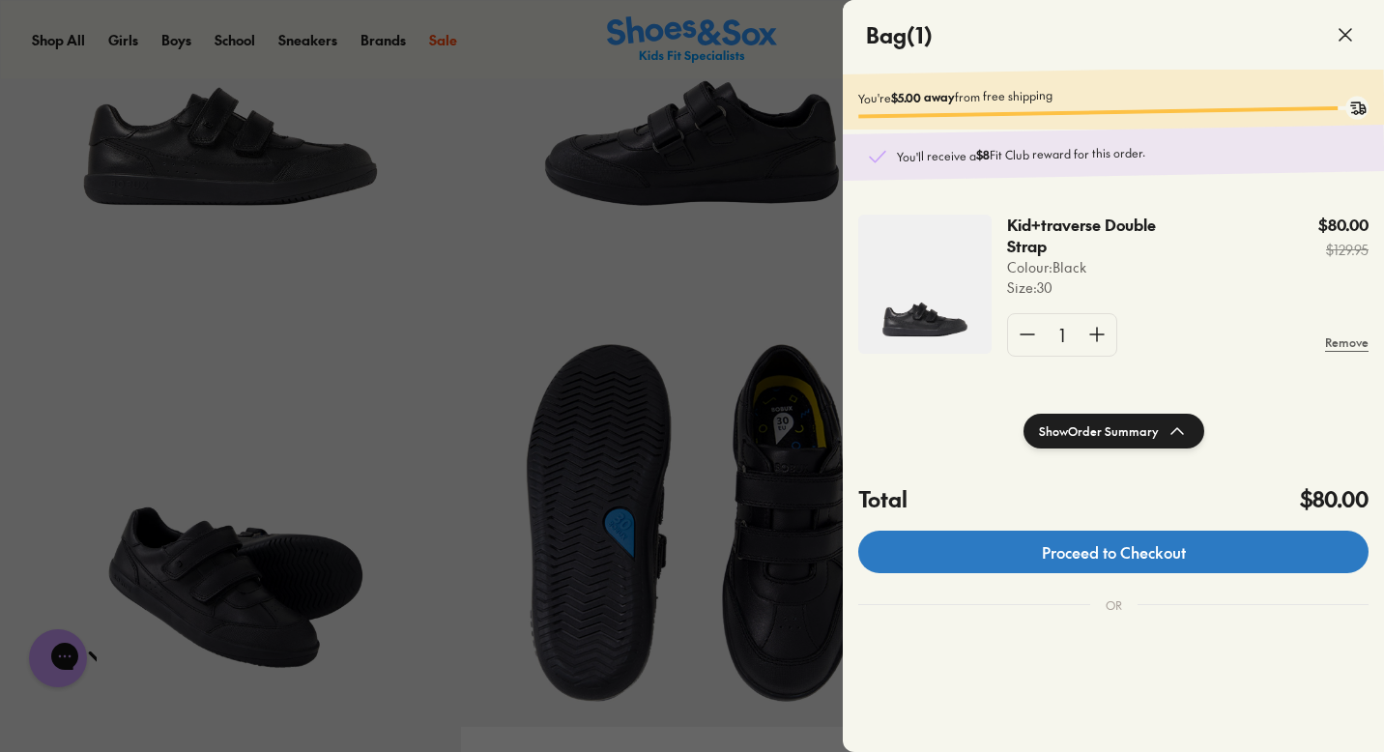
click at [985, 560] on link "Proceed to Checkout" at bounding box center [1113, 552] width 510 height 43
